Goal: Task Accomplishment & Management: Complete application form

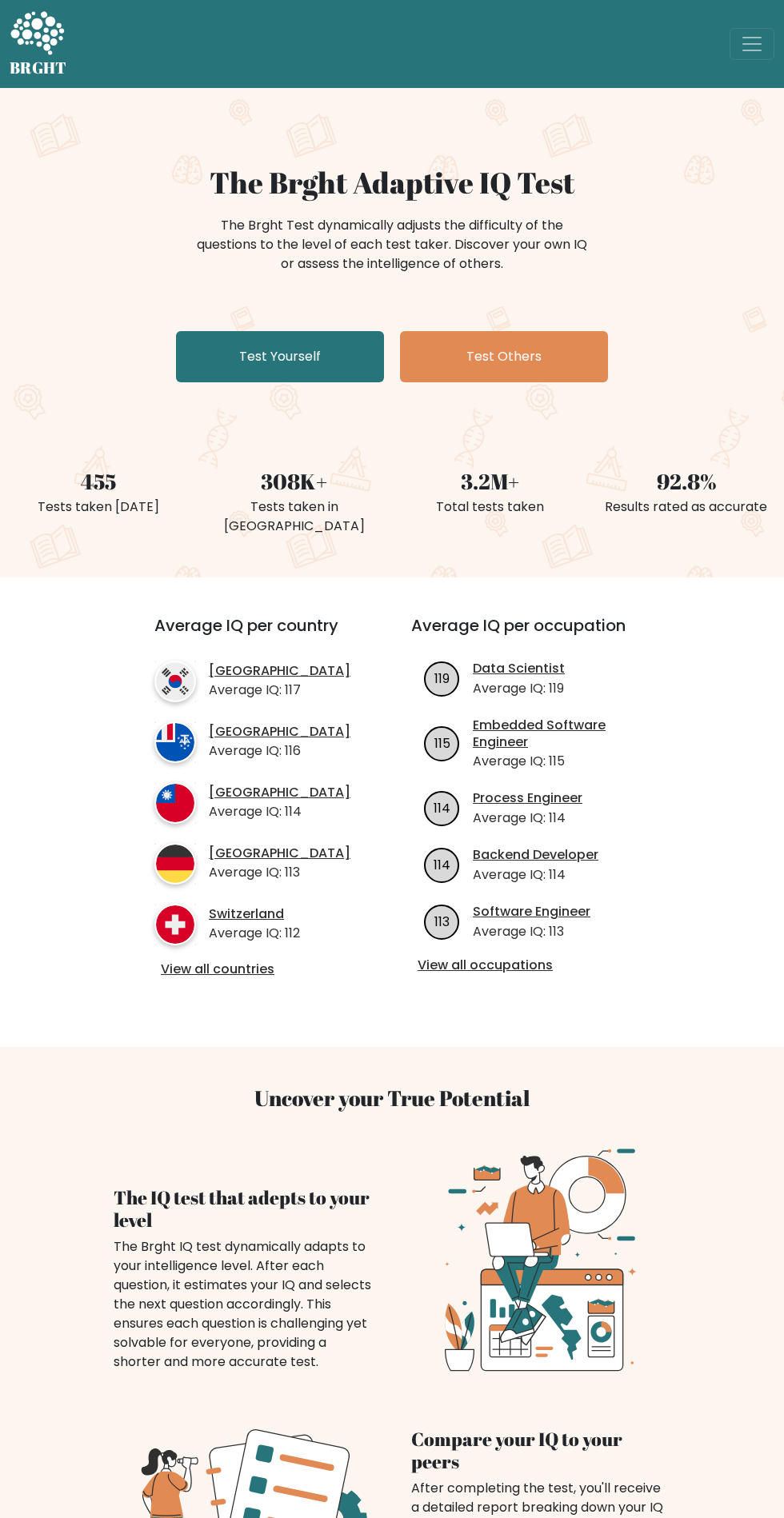
click at [285, 337] on link "Test Yourself" at bounding box center [279, 356] width 208 height 51
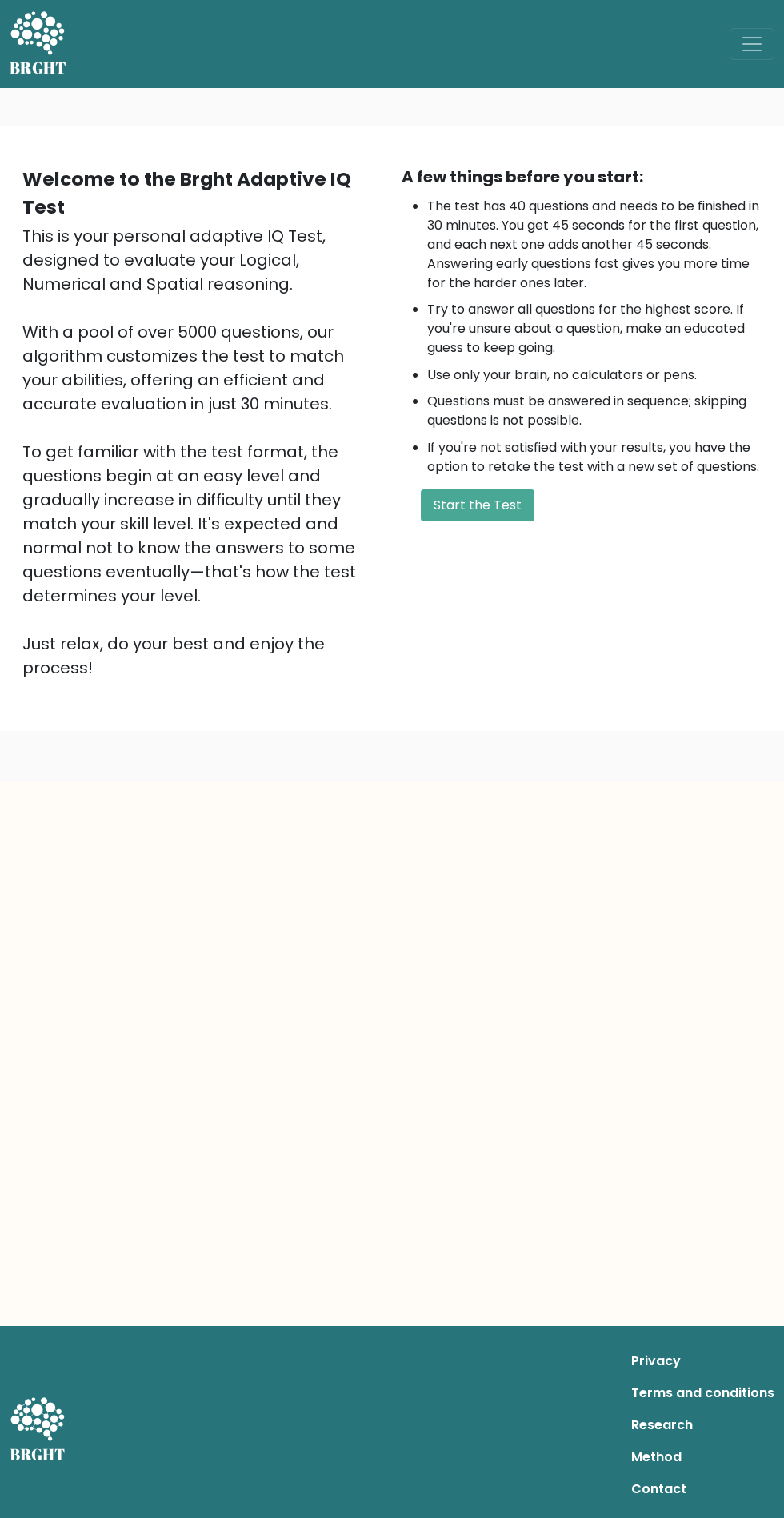
click at [498, 500] on button "Start the Test" at bounding box center [477, 506] width 113 height 32
click at [458, 496] on button "Start the Test" at bounding box center [477, 506] width 113 height 32
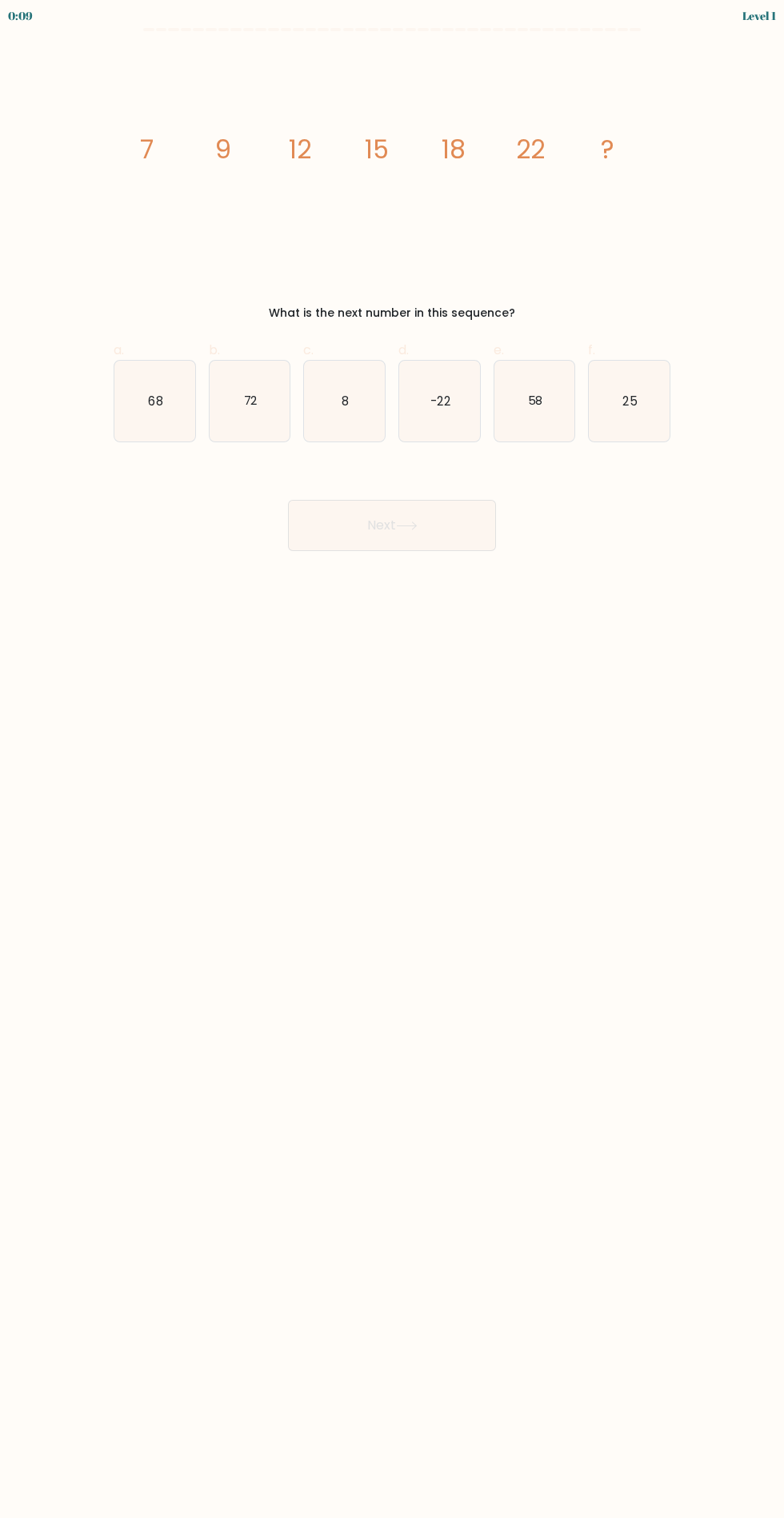
click at [781, 1499] on body "0:09 Level 1" at bounding box center [392, 759] width 784 height 1518
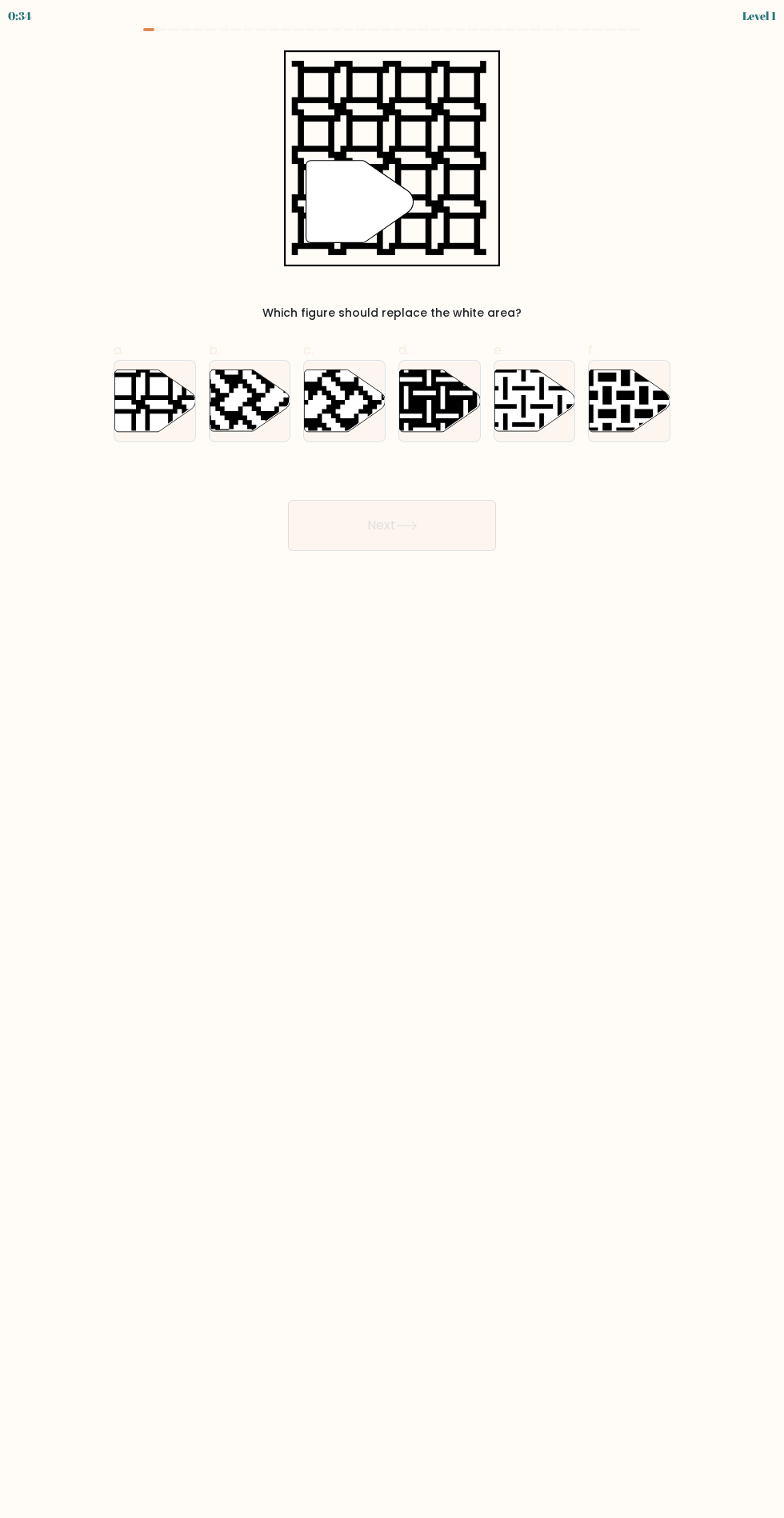
click at [163, 401] on icon at bounding box center [155, 401] width 81 height 61
click at [392, 759] on input "a." at bounding box center [392, 764] width 1 height 11
radio input "true"
click at [413, 530] on button "Next" at bounding box center [392, 525] width 208 height 51
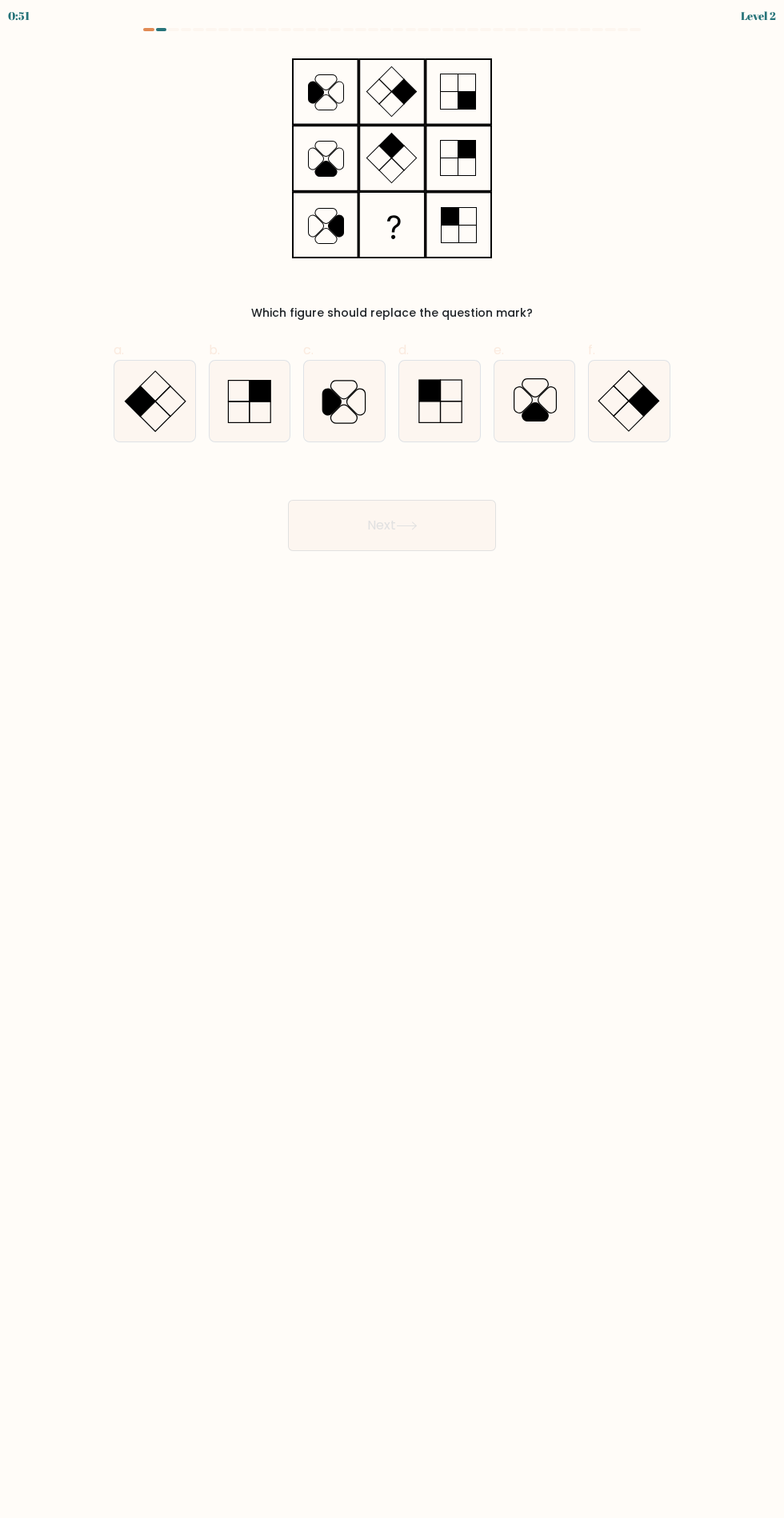
click at [133, 405] on rect at bounding box center [140, 401] width 31 height 31
click at [392, 759] on input "a." at bounding box center [392, 764] width 1 height 11
radio input "true"
click at [396, 547] on button "Next" at bounding box center [392, 525] width 208 height 51
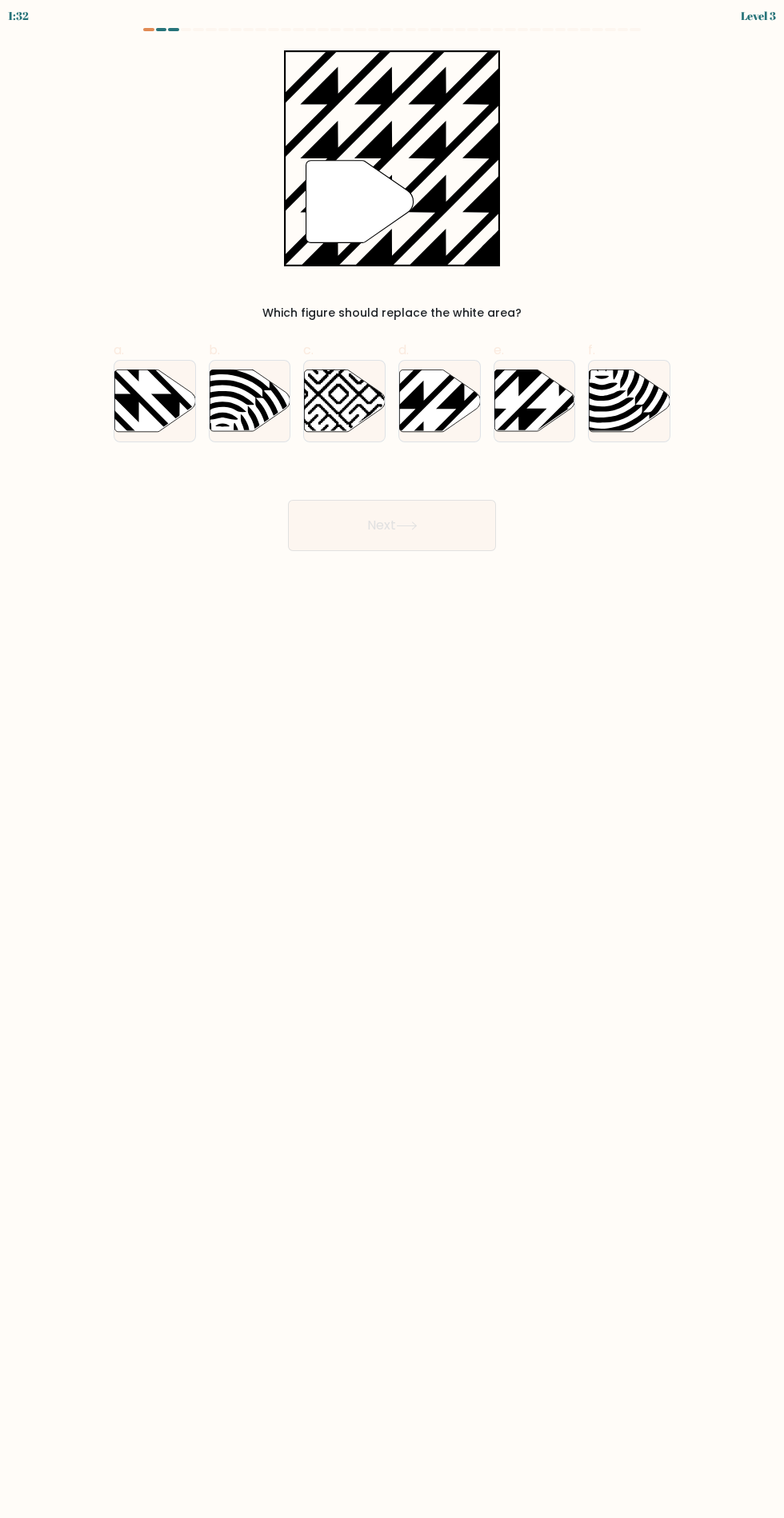
click at [142, 390] on icon at bounding box center [155, 401] width 81 height 61
click at [392, 759] on input "a." at bounding box center [392, 764] width 1 height 11
radio input "true"
click at [439, 389] on icon at bounding box center [464, 368] width 163 height 163
click at [392, 759] on input "d." at bounding box center [392, 764] width 1 height 11
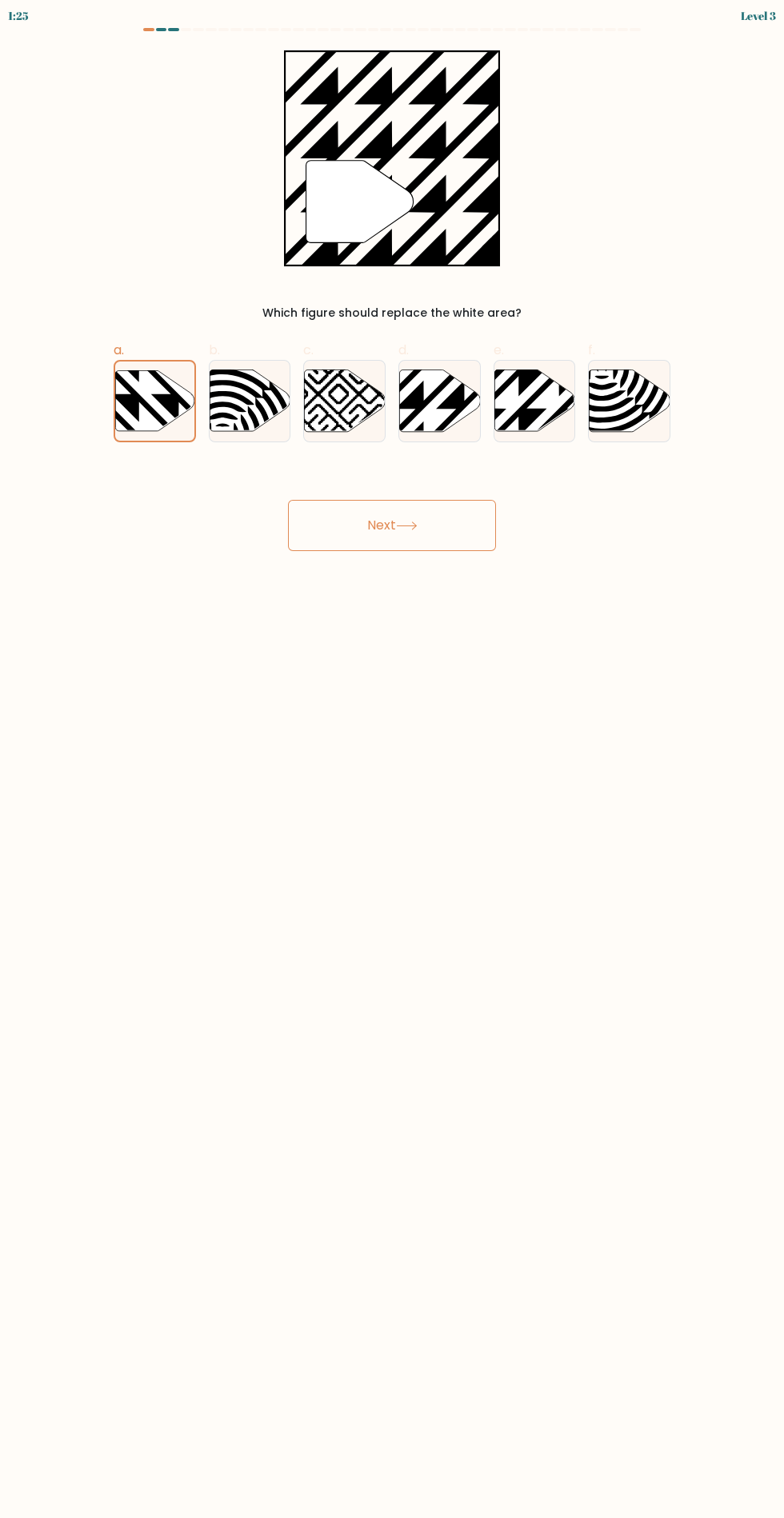
radio input "true"
click at [432, 544] on button "Next" at bounding box center [392, 525] width 208 height 51
